Goal: Task Accomplishment & Management: Manage account settings

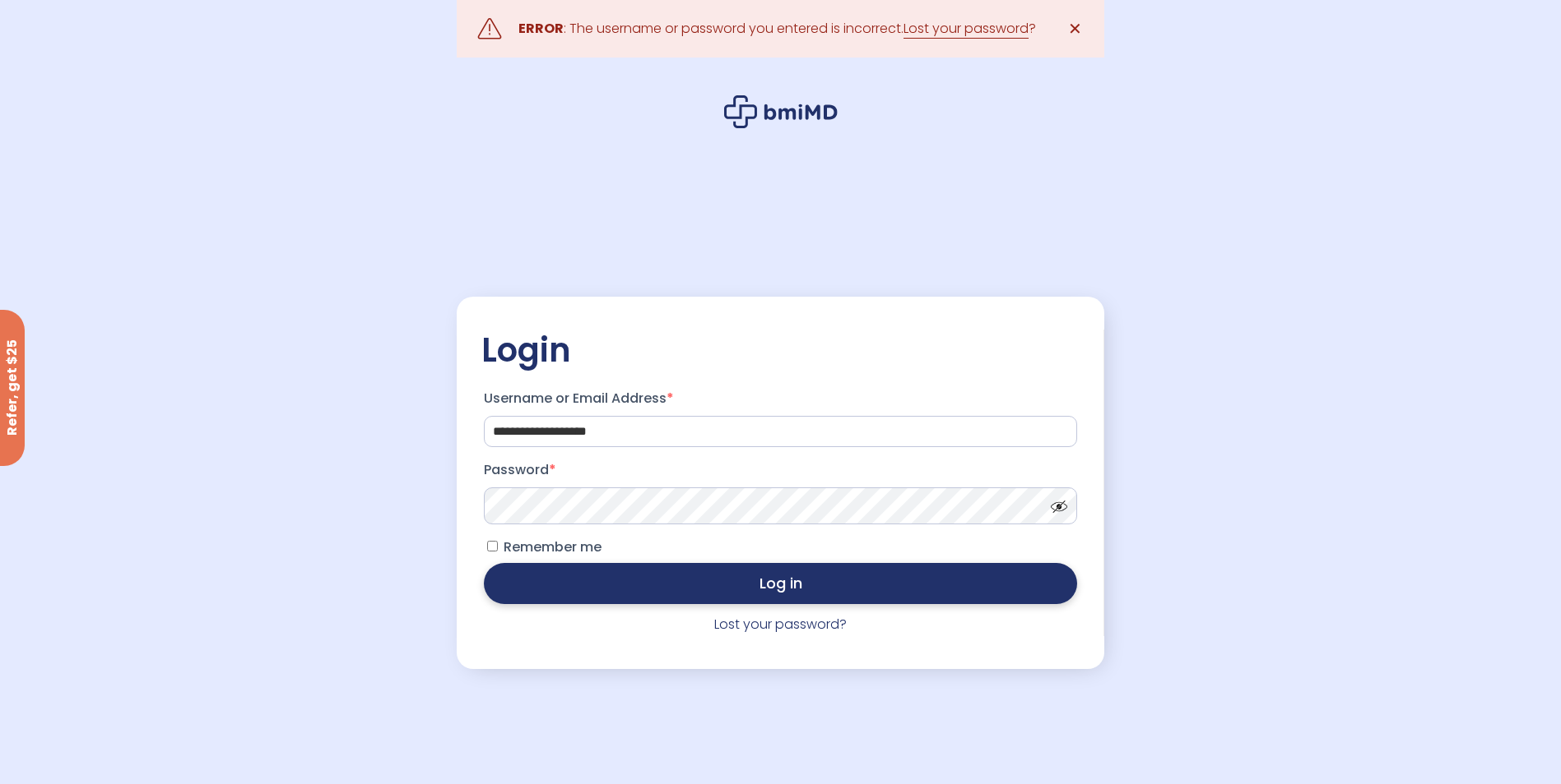
click at [850, 585] on button "Log in" at bounding box center [780, 583] width 592 height 41
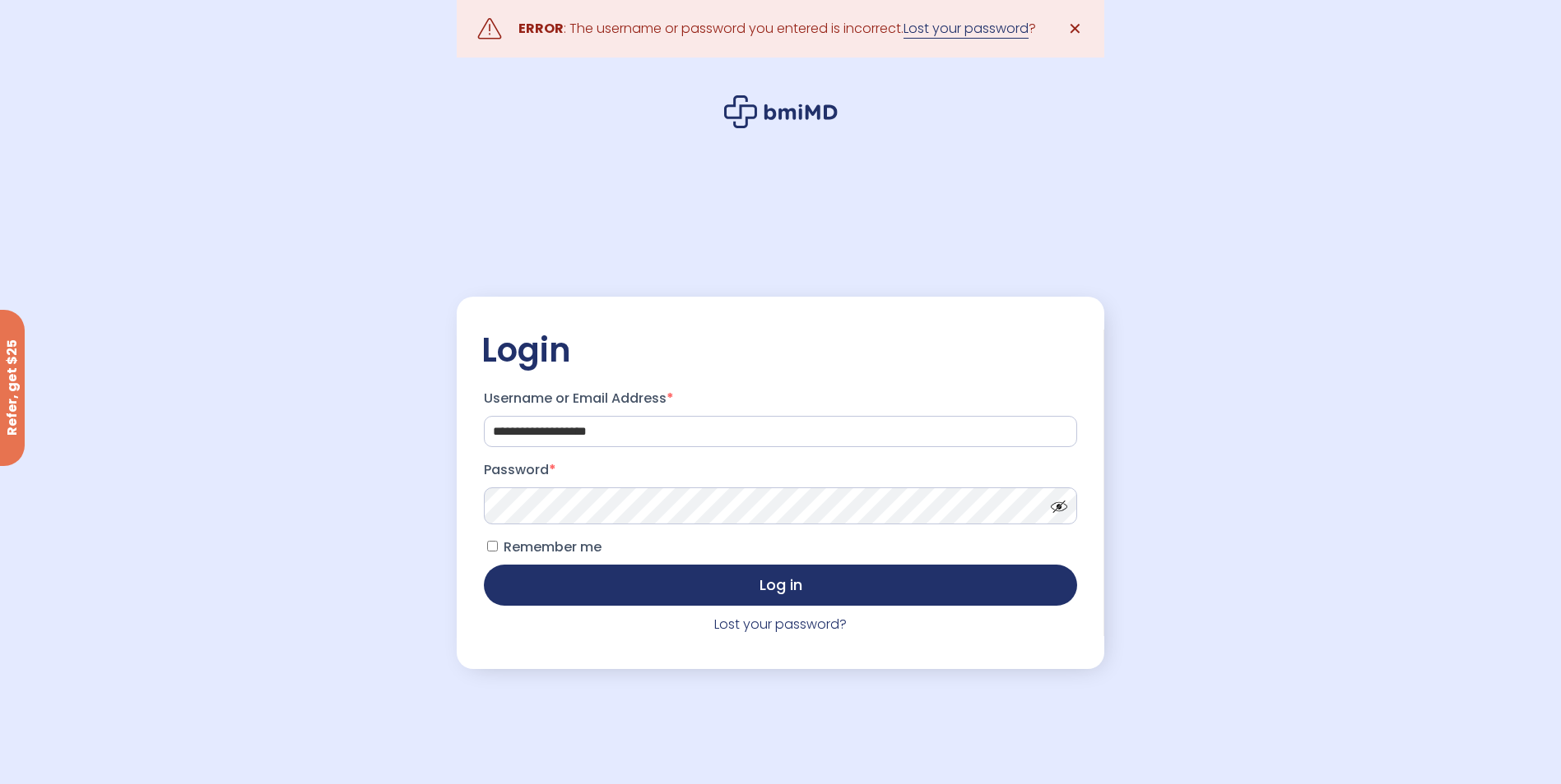
click at [1025, 31] on link "Lost your password" at bounding box center [966, 29] width 125 height 20
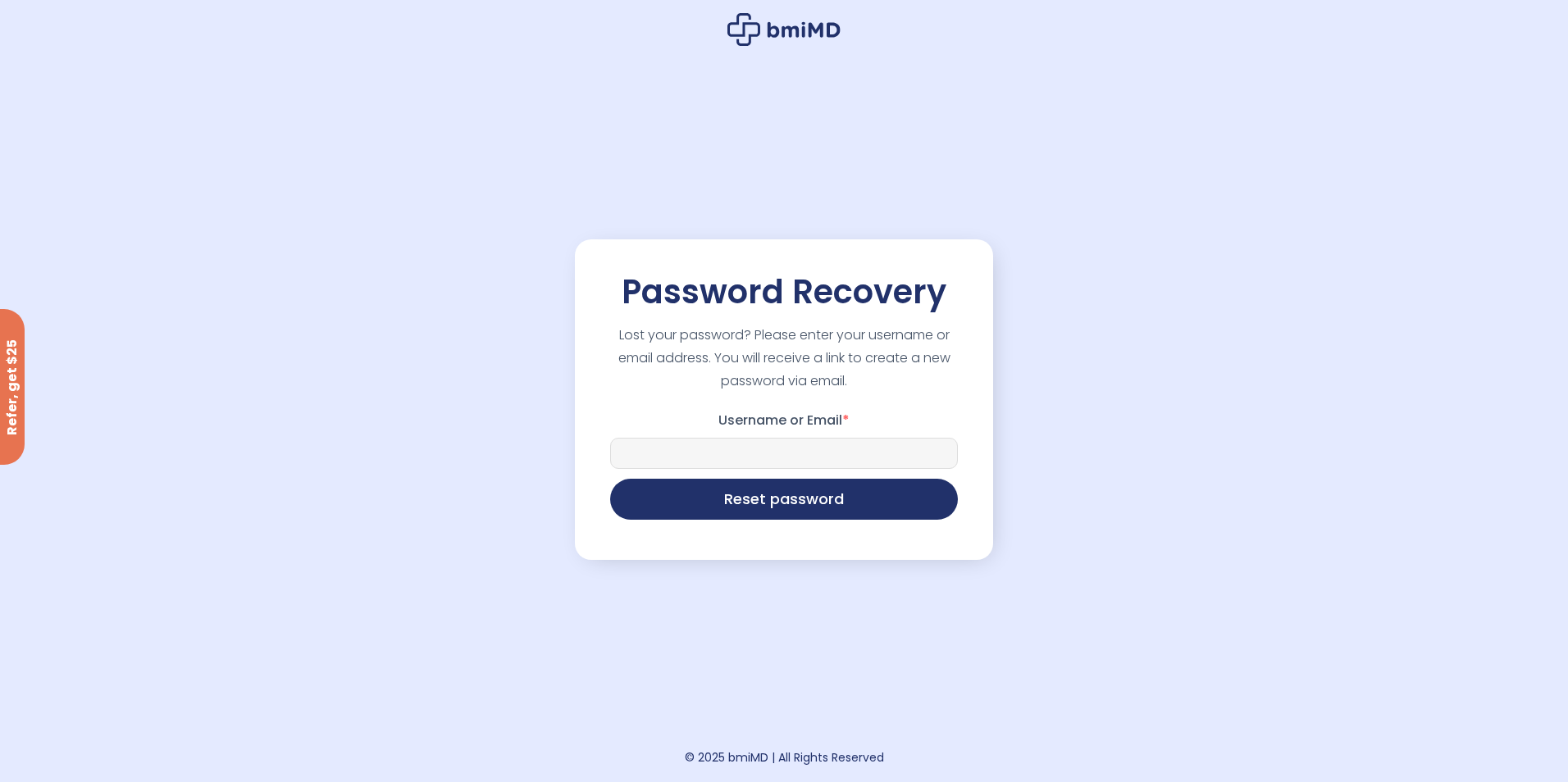
drag, startPoint x: 782, startPoint y: 456, endPoint x: 791, endPoint y: 439, distance: 19.2
click at [790, 443] on input "Username or Email *" at bounding box center [784, 453] width 347 height 31
type input "**********"
click at [796, 504] on button "Reset password" at bounding box center [784, 497] width 347 height 41
